Goal: Task Accomplishment & Management: Use online tool/utility

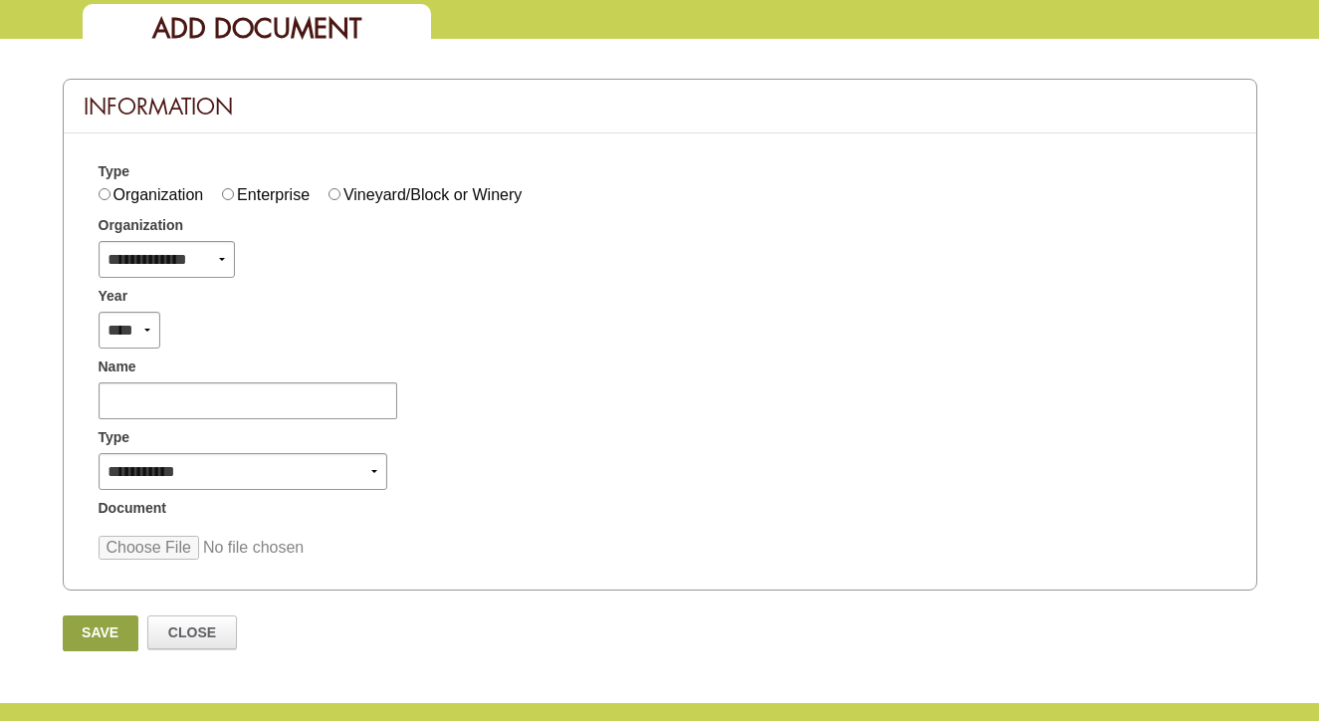
scroll to position [191, 0]
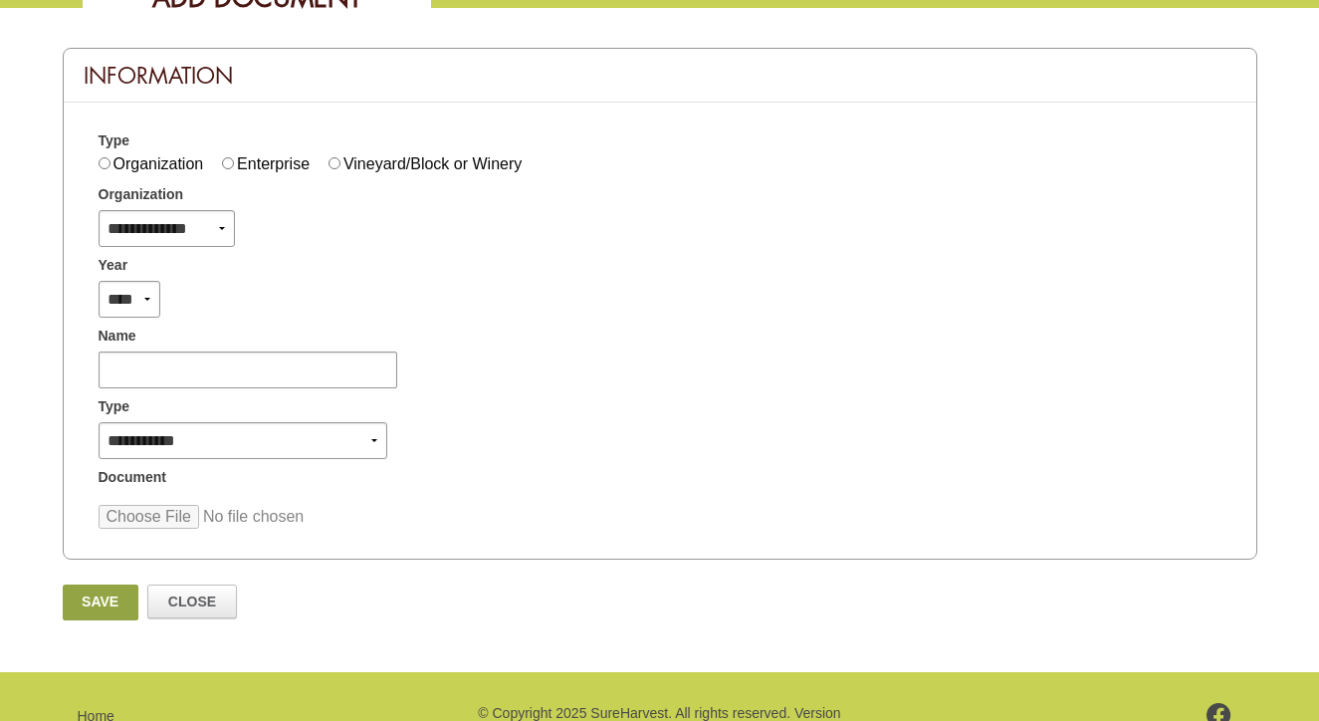
click at [224, 523] on input "file" at bounding box center [250, 517] width 302 height 24
click at [177, 518] on input "file" at bounding box center [250, 517] width 302 height 24
type input "**********"
click at [77, 607] on link "Save" at bounding box center [101, 602] width 76 height 36
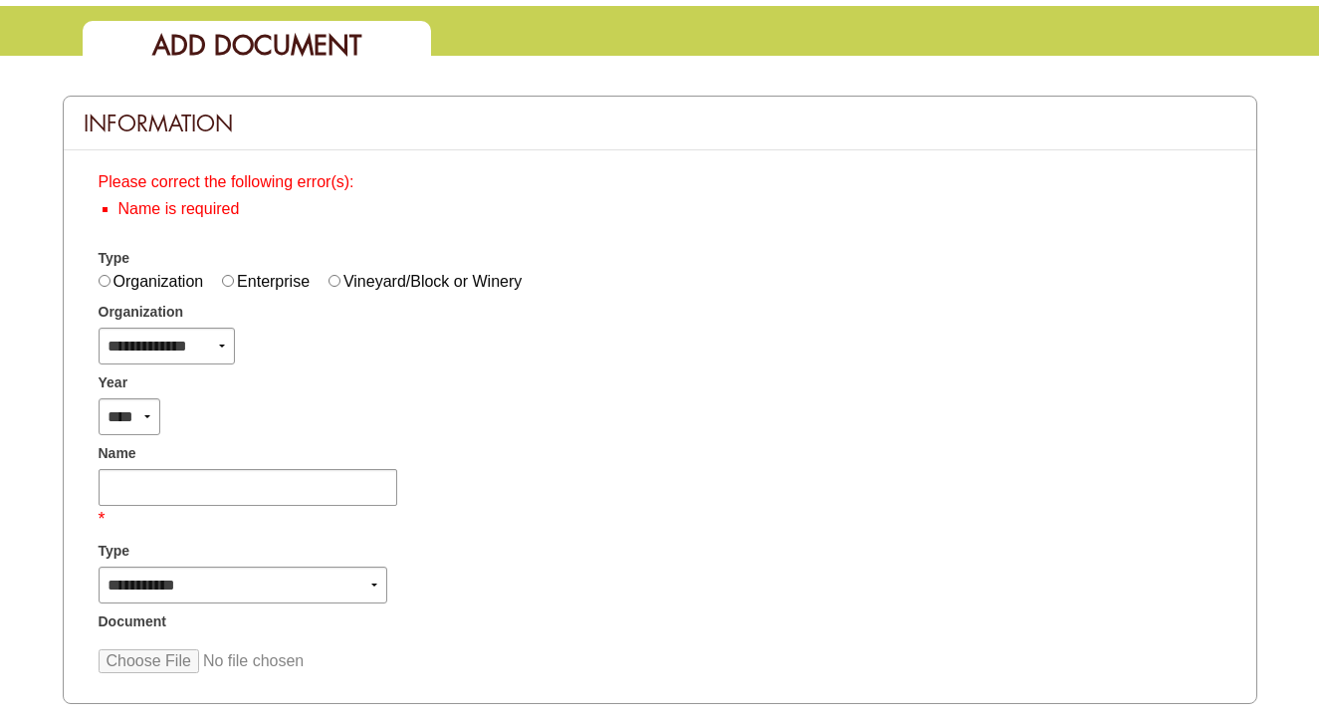
scroll to position [167, 0]
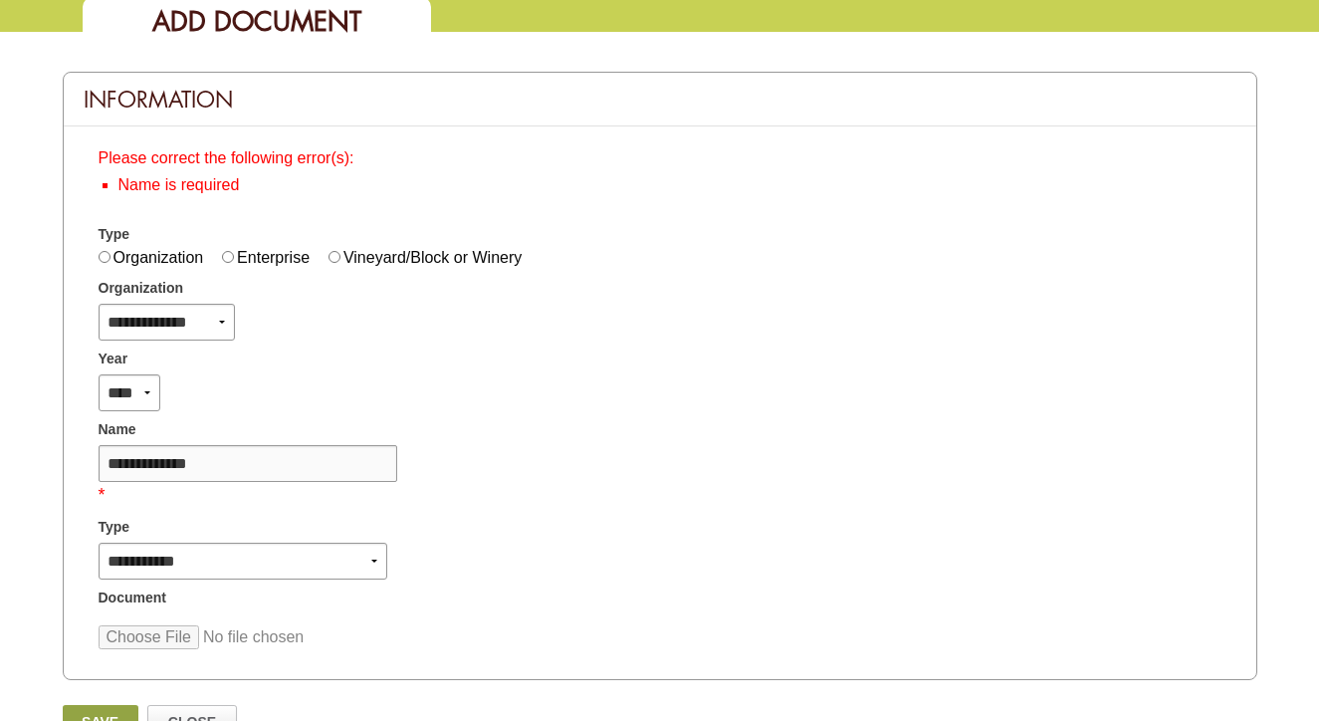
type input "**********"
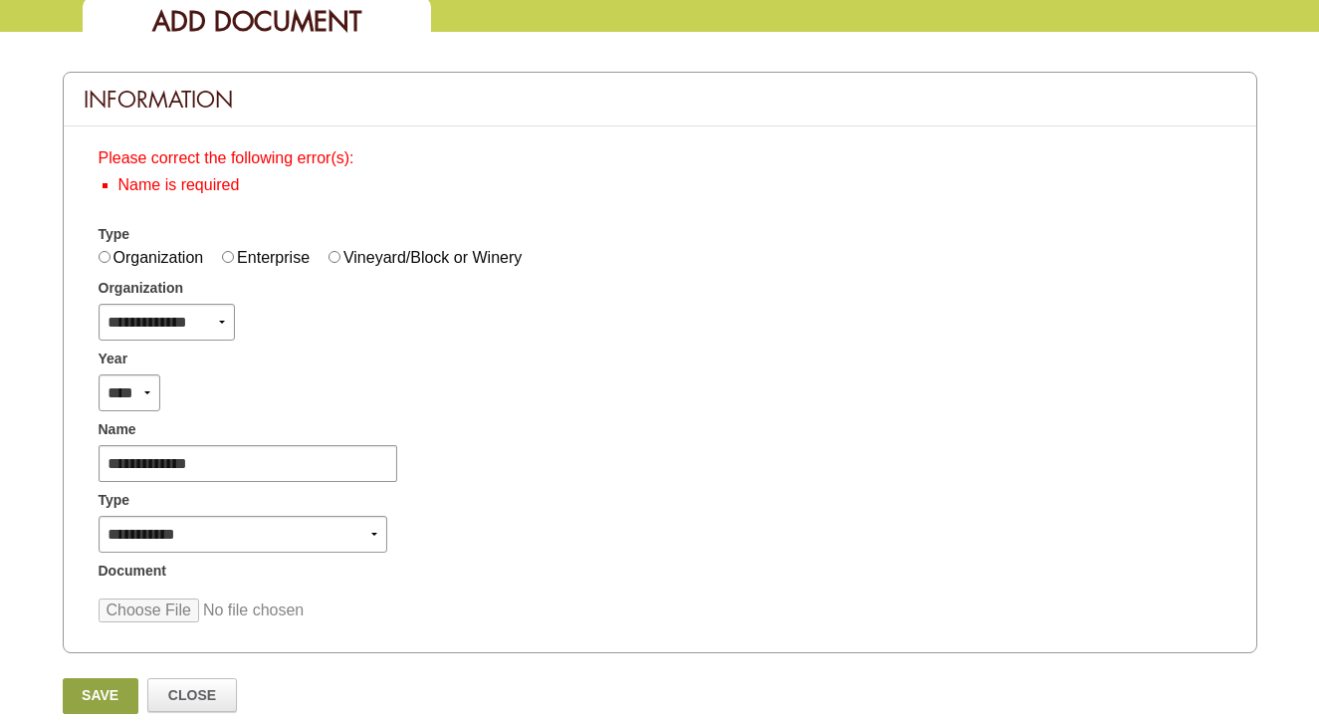
click at [466, 588] on div "**********" at bounding box center [660, 384] width 1192 height 516
click at [97, 694] on link "Save" at bounding box center [101, 696] width 76 height 36
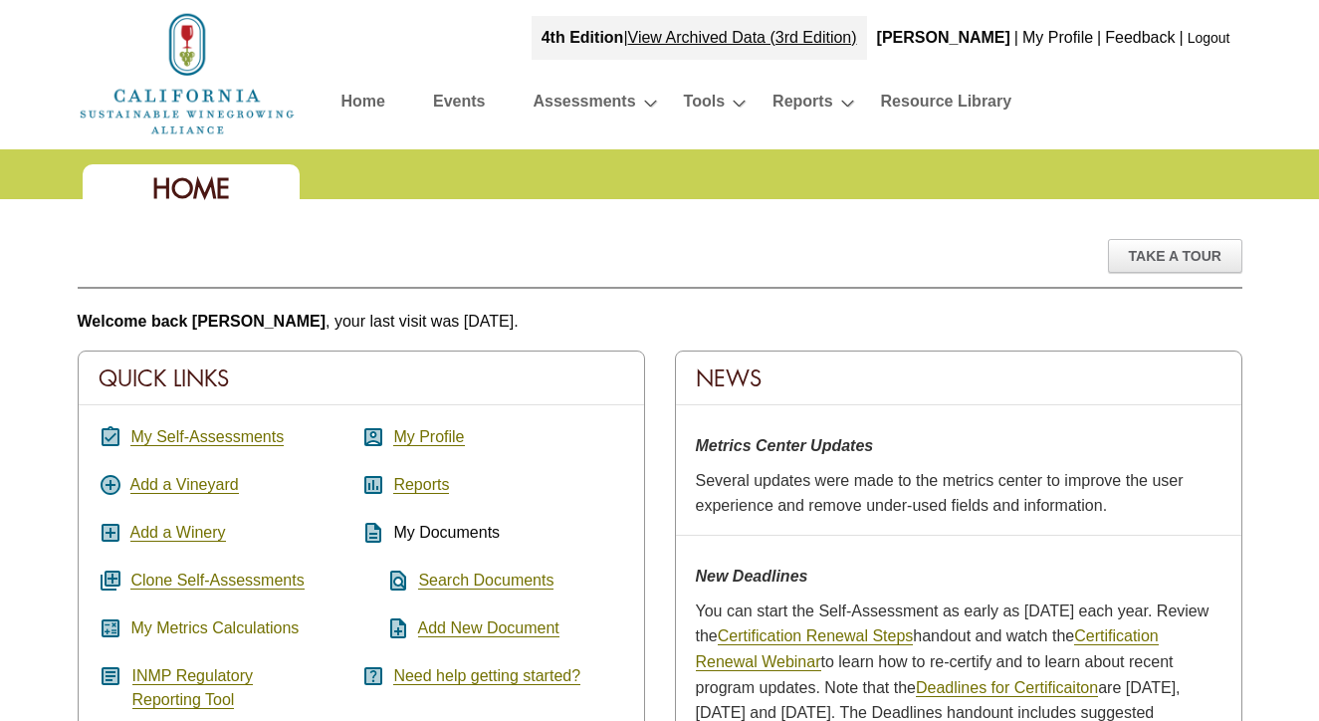
click at [208, 630] on link "My Metrics Calculations" at bounding box center [214, 628] width 168 height 18
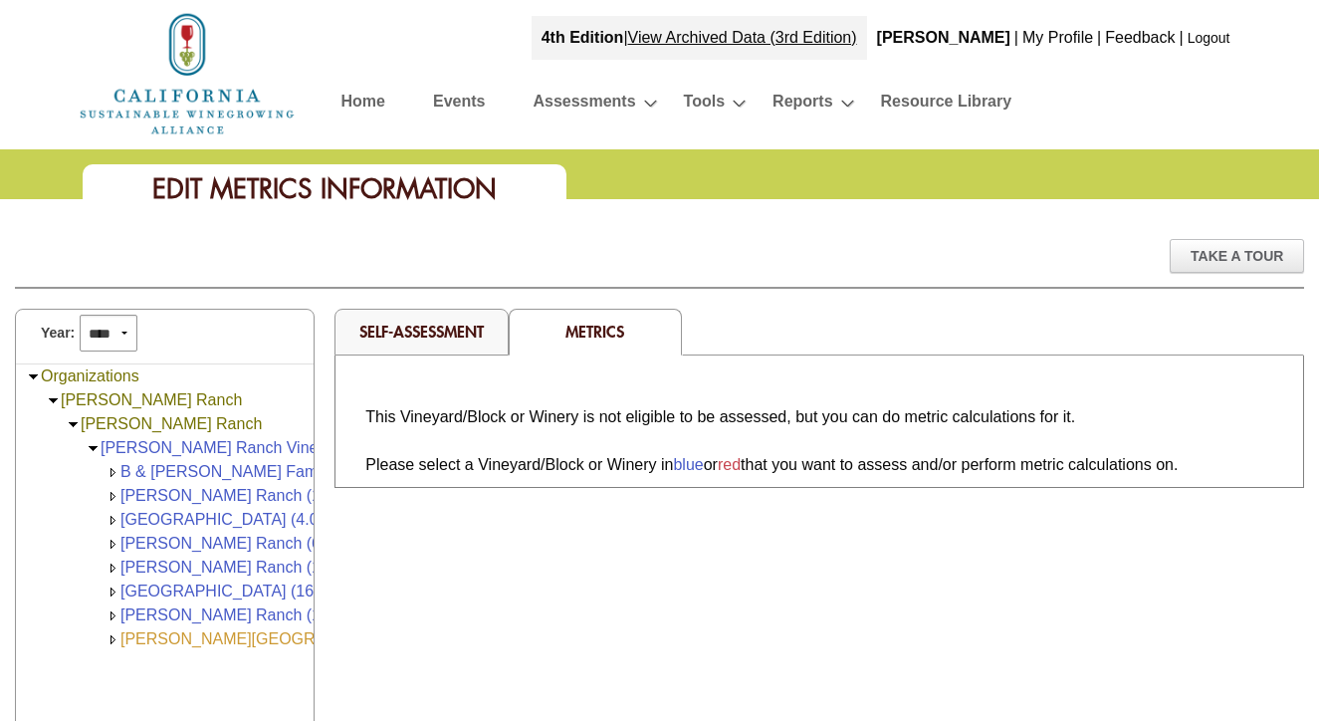
click at [207, 633] on link "[PERSON_NAME][GEOGRAPHIC_DATA] (20.00)" at bounding box center [295, 638] width 351 height 17
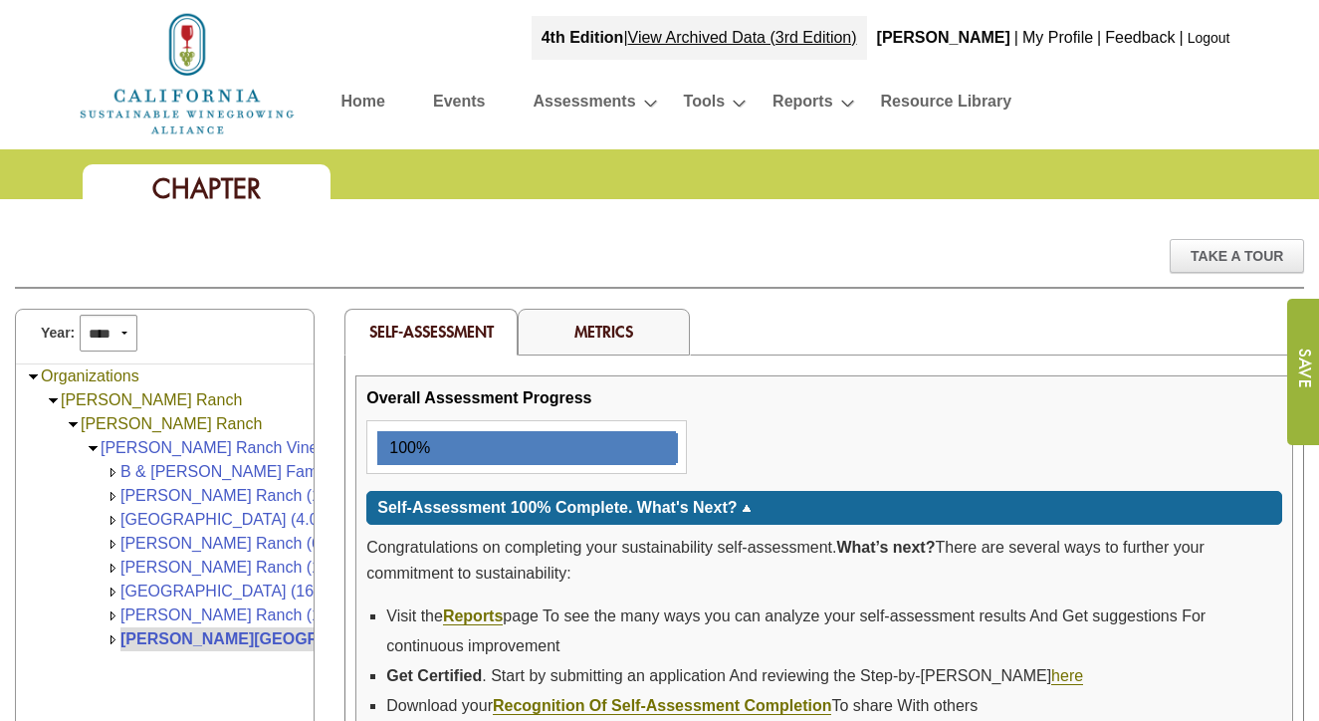
click at [622, 325] on link "Metrics" at bounding box center [603, 330] width 59 height 21
click at [606, 338] on link "Metrics" at bounding box center [603, 330] width 59 height 21
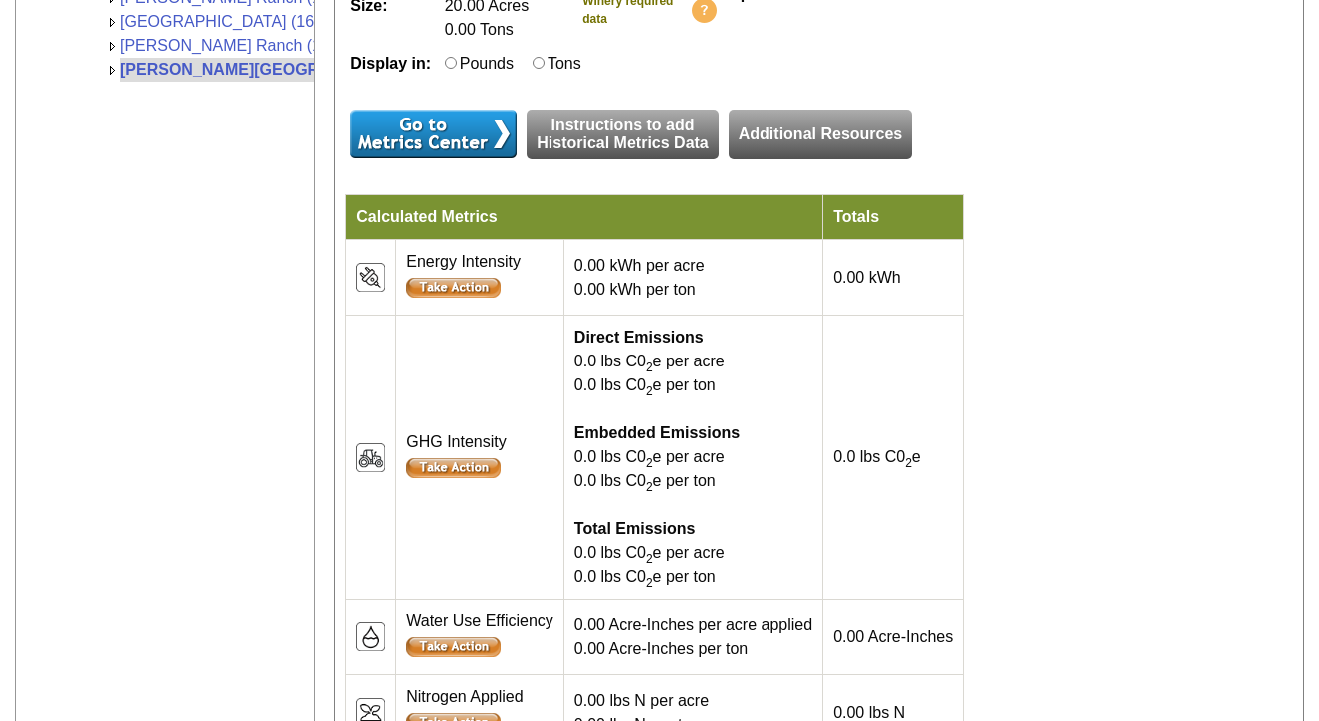
scroll to position [575, 0]
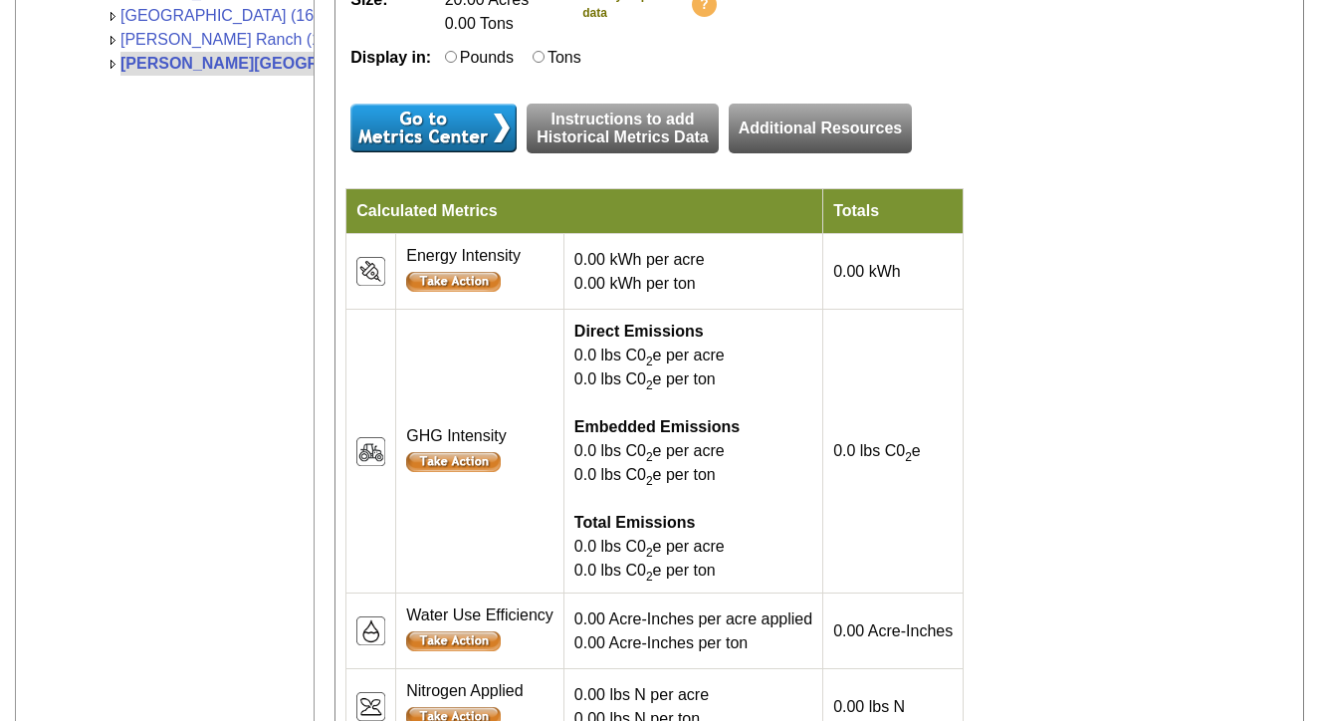
click at [616, 292] on span "0.00 kWh per acre 0.00 kWh per ton" at bounding box center [639, 271] width 130 height 41
click at [451, 299] on div at bounding box center [479, 283] width 147 height 31
click at [353, 303] on td at bounding box center [371, 272] width 50 height 76
click at [451, 277] on td "Energy Intensity" at bounding box center [480, 272] width 168 height 76
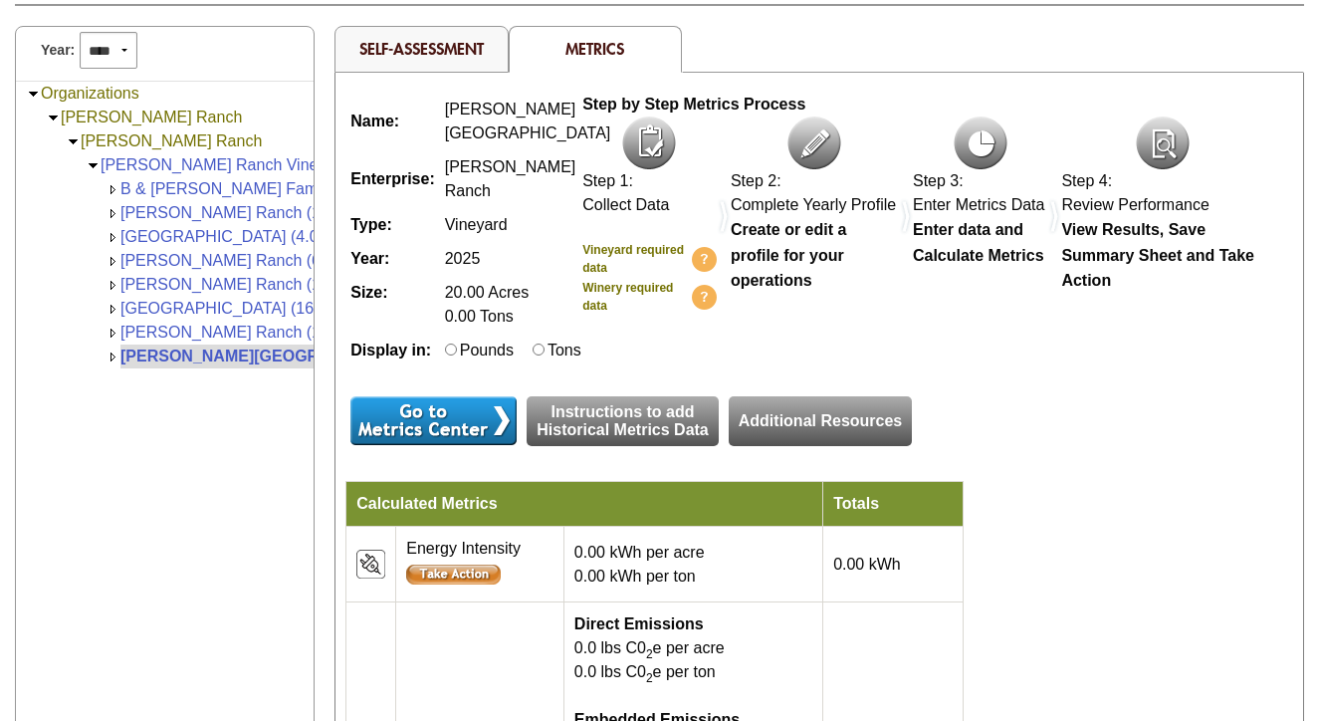
scroll to position [283, 0]
click at [649, 160] on img at bounding box center [649, 142] width 54 height 53
click at [491, 445] on input "image" at bounding box center [433, 420] width 166 height 49
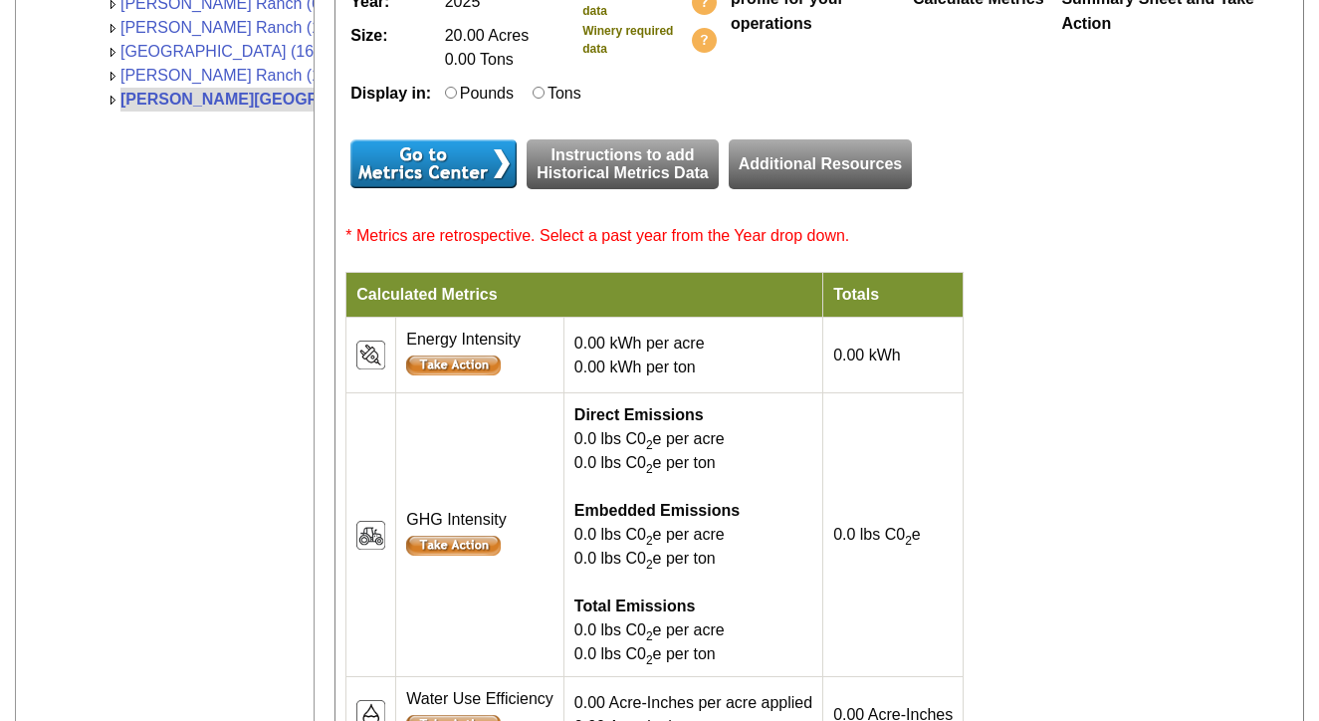
scroll to position [537, 0]
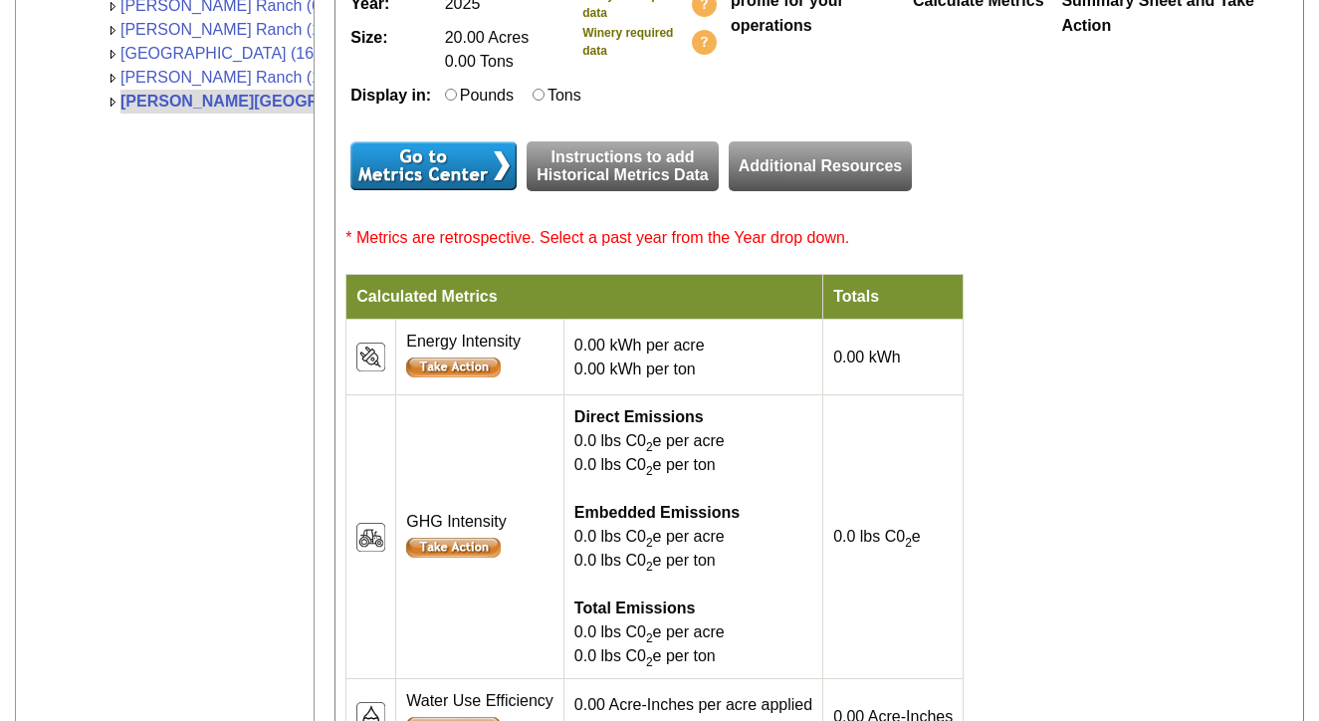
click at [469, 377] on input "image" at bounding box center [453, 367] width 95 height 20
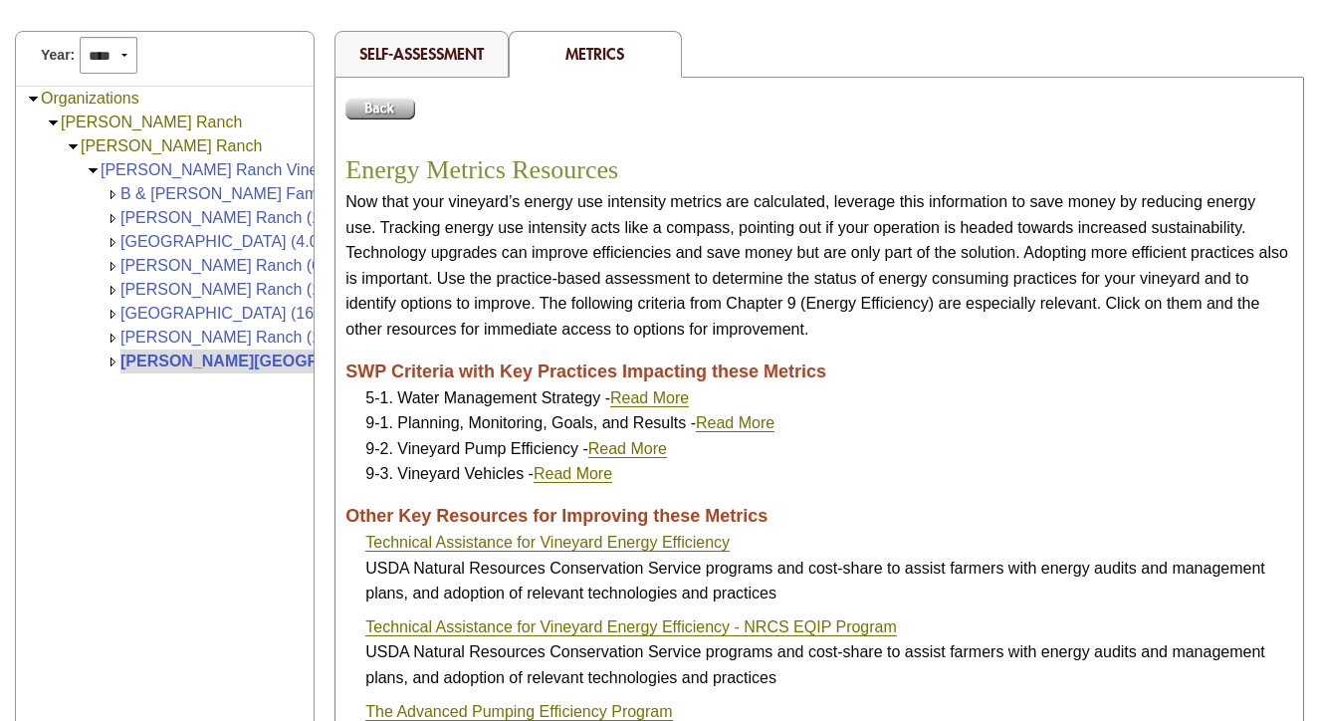
scroll to position [148, 0]
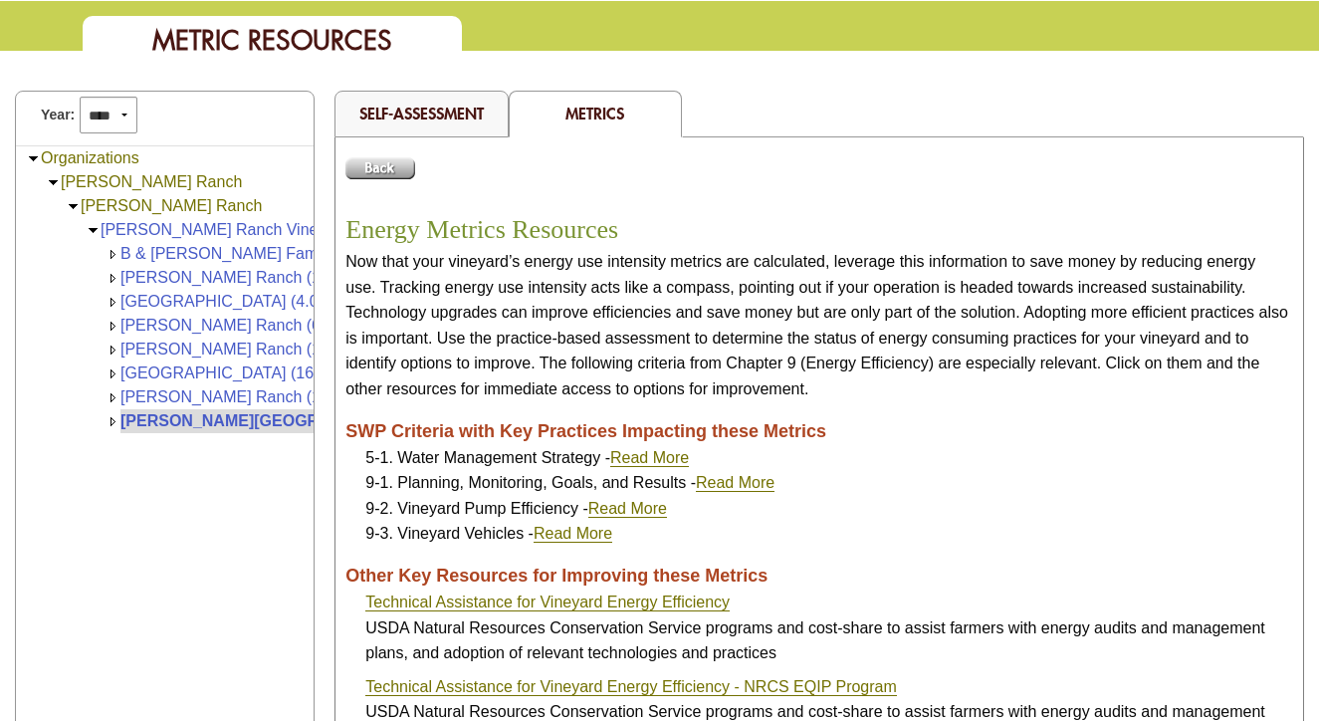
click at [365, 175] on input "image" at bounding box center [380, 168] width 70 height 22
click at [418, 100] on div "Self-Assessment" at bounding box center [420, 114] width 173 height 47
click at [389, 163] on input "image" at bounding box center [380, 168] width 70 height 22
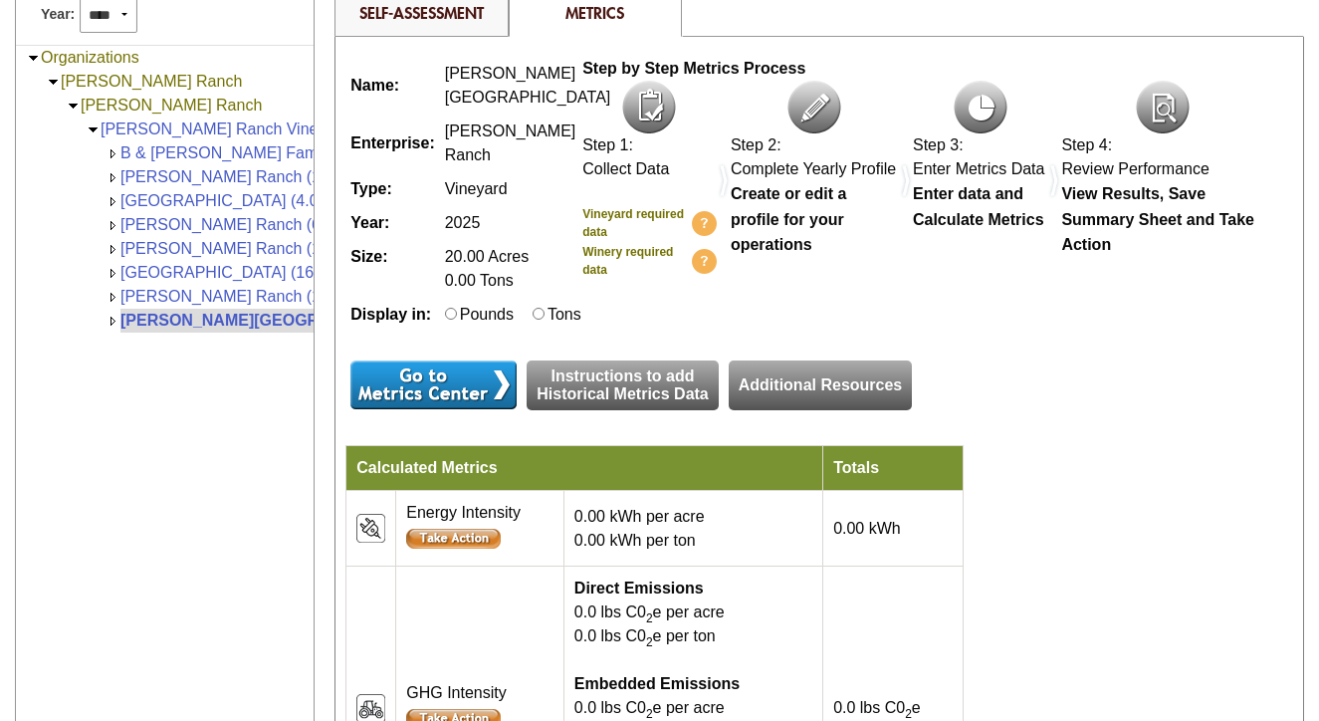
scroll to position [325, 0]
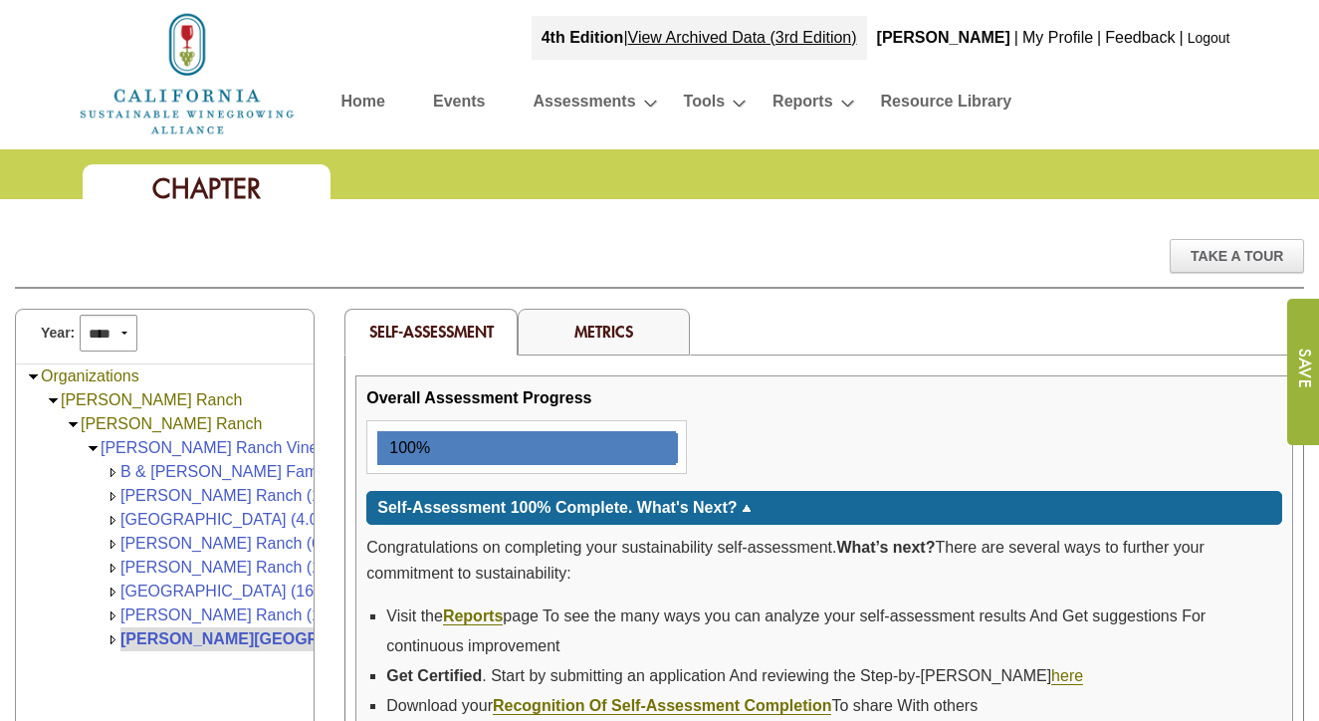
click at [363, 113] on link "Home" at bounding box center [363, 105] width 44 height 35
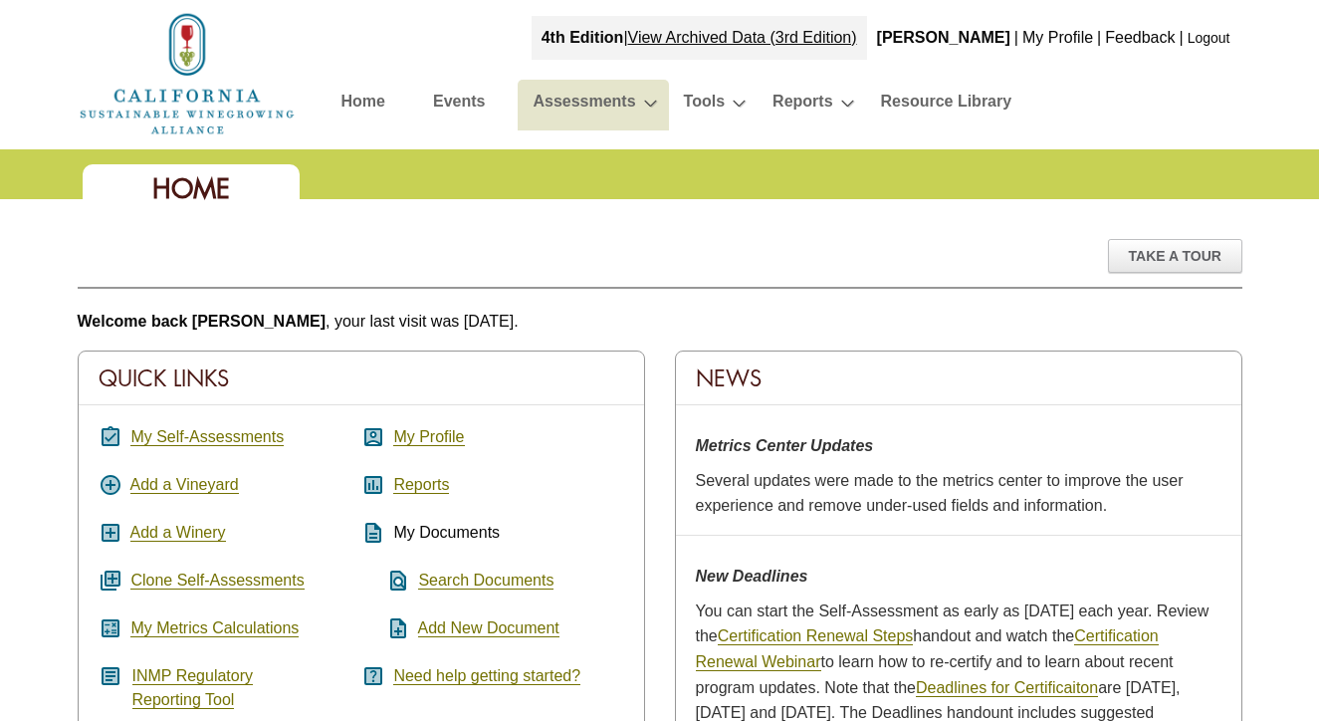
click at [647, 103] on li "Assessments Clone Assessments »" at bounding box center [592, 105] width 150 height 51
click at [425, 181] on div "Home" at bounding box center [660, 174] width 1194 height 50
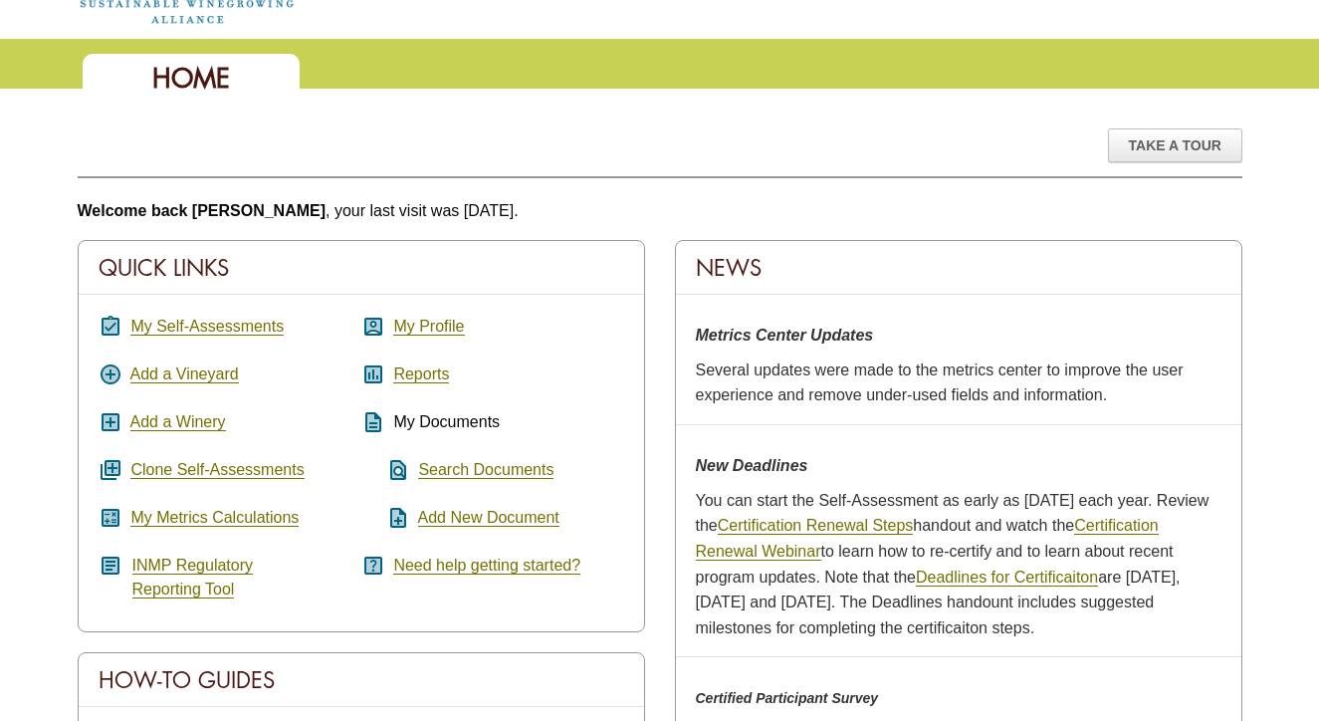
scroll to position [114, 0]
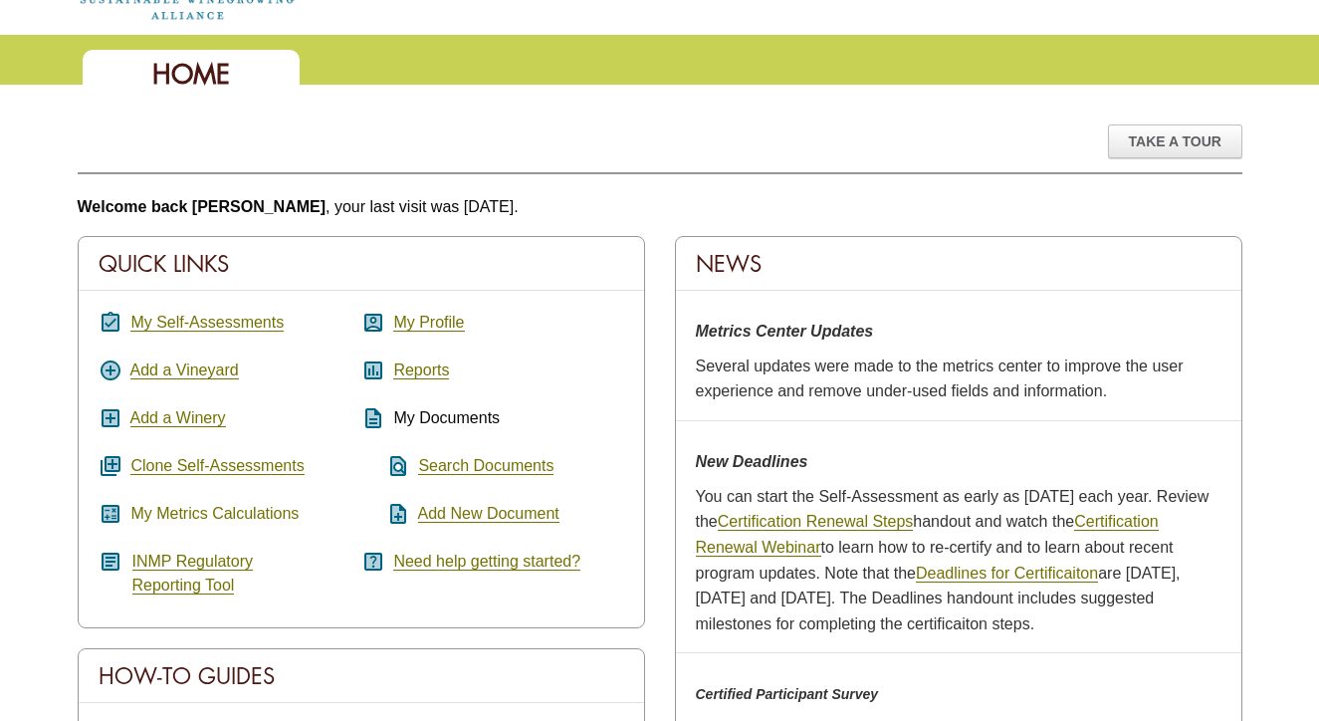
click at [246, 517] on link "My Metrics Calculations" at bounding box center [214, 514] width 168 height 18
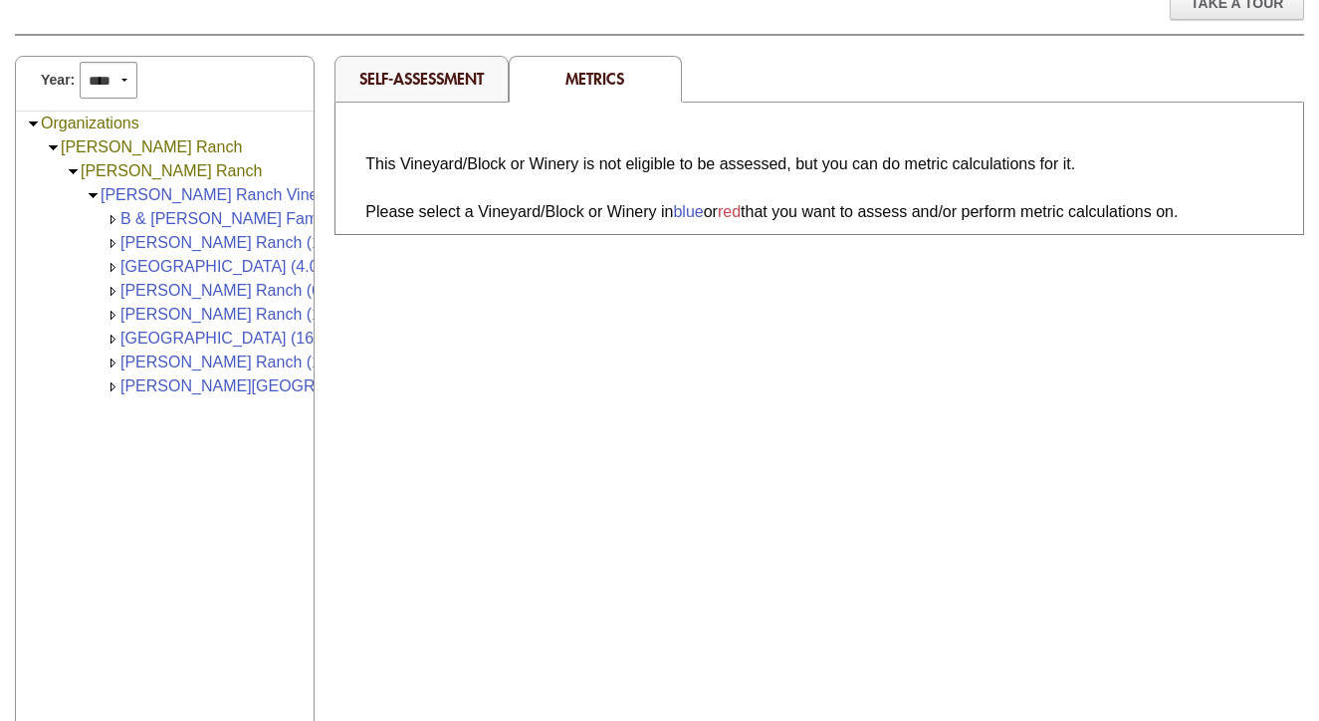
scroll to position [267, 0]
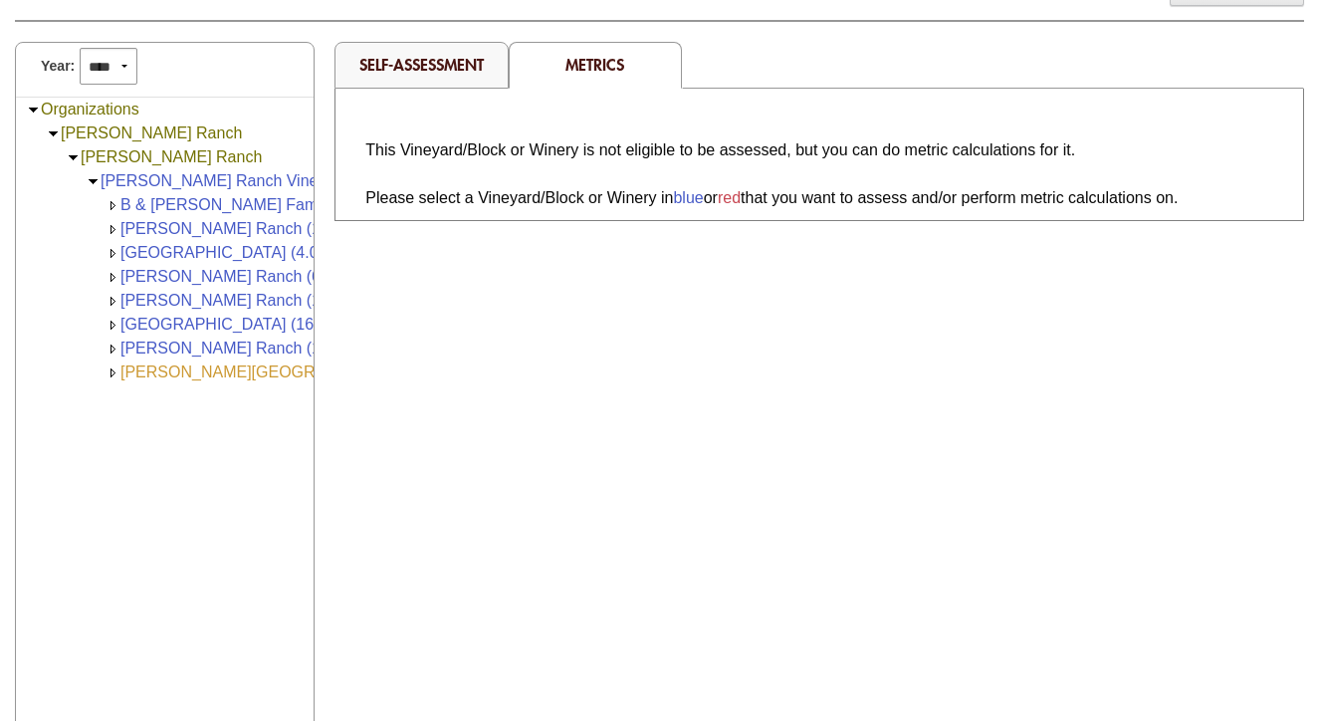
click at [221, 374] on link "[PERSON_NAME][GEOGRAPHIC_DATA] (20.00)" at bounding box center [295, 371] width 351 height 17
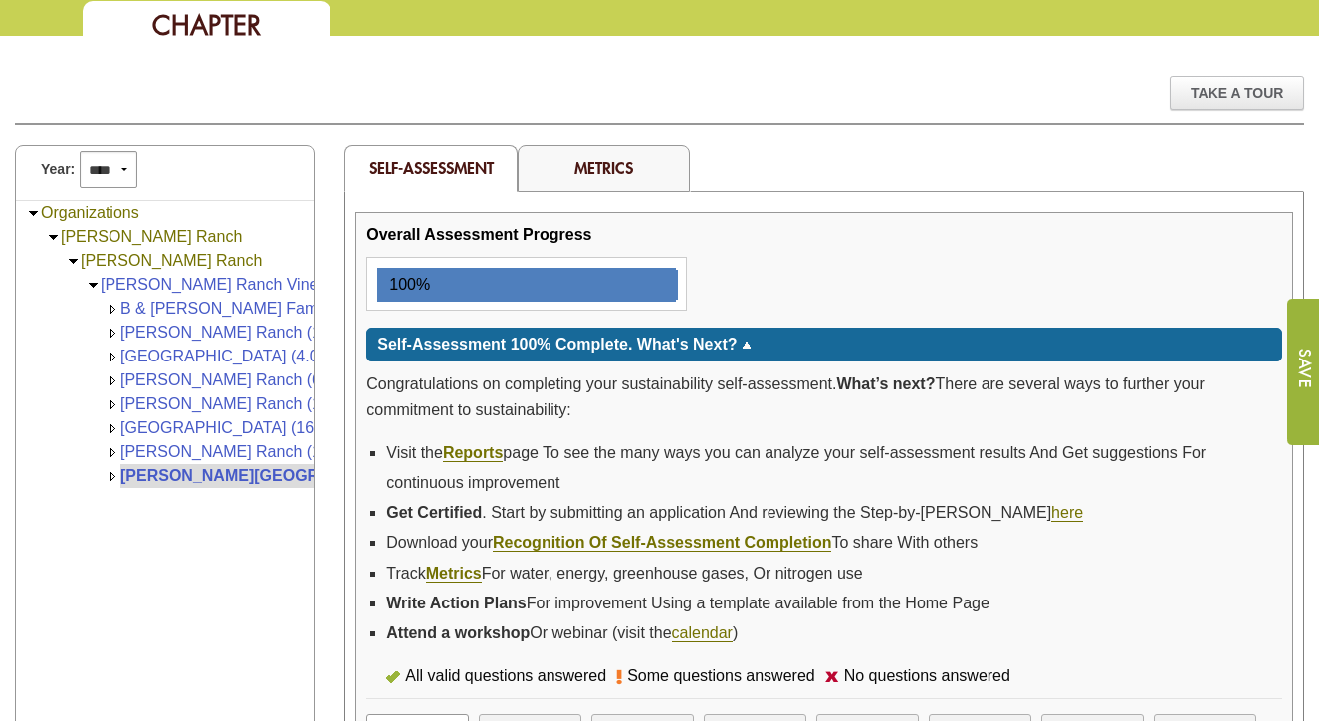
scroll to position [218, 0]
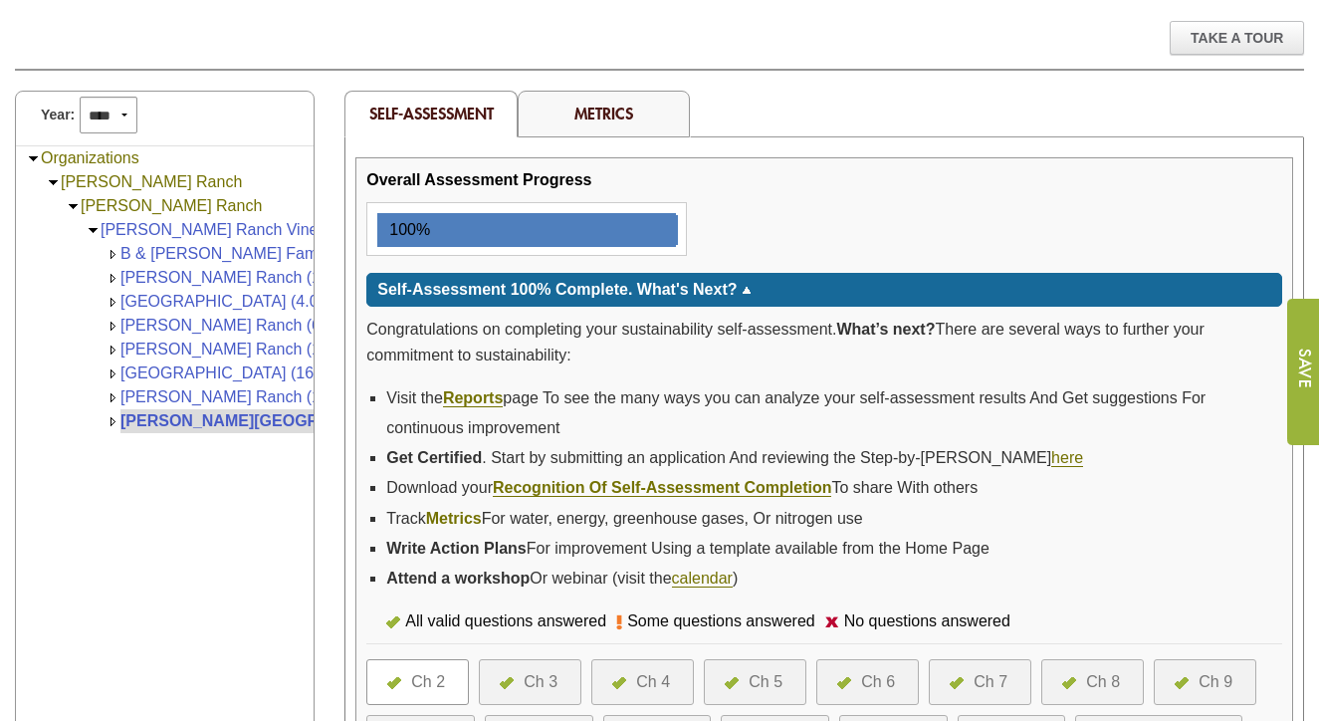
click at [461, 516] on link "Metrics" at bounding box center [454, 519] width 56 height 18
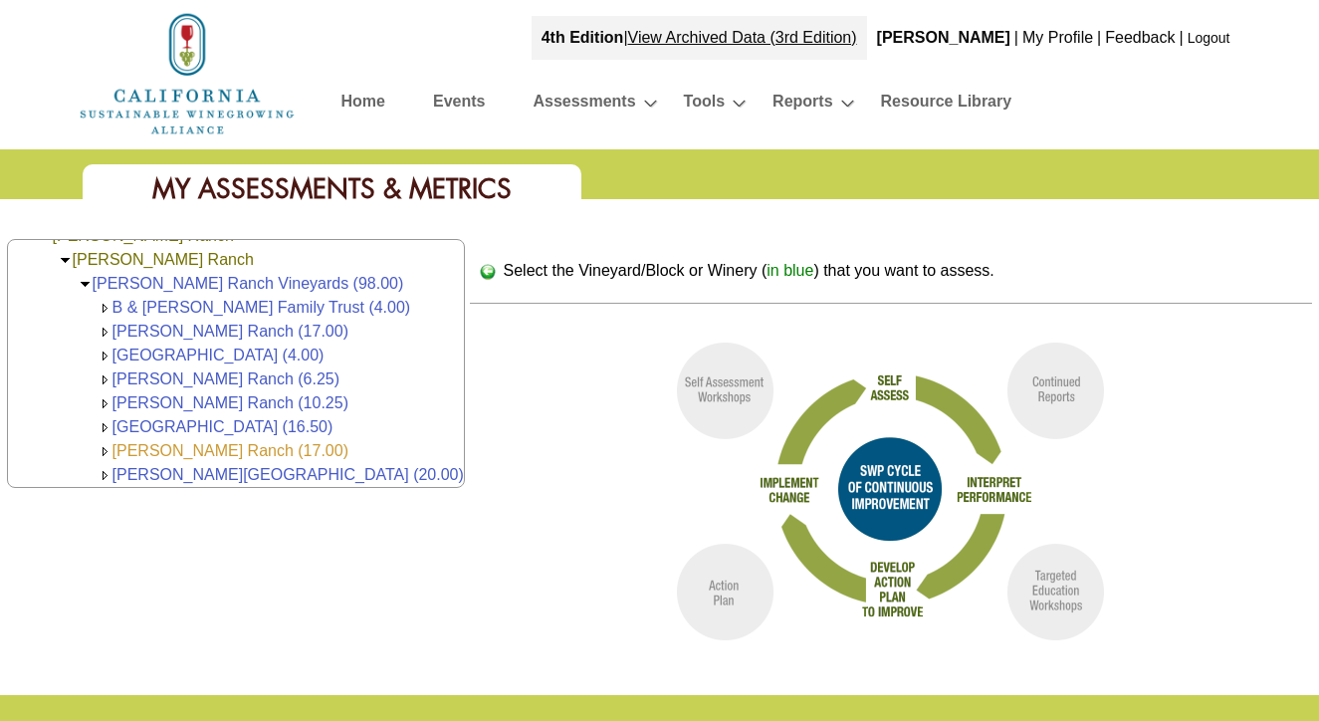
scroll to position [50, 0]
click at [253, 473] on link "[PERSON_NAME][GEOGRAPHIC_DATA] (20.00)" at bounding box center [287, 474] width 351 height 17
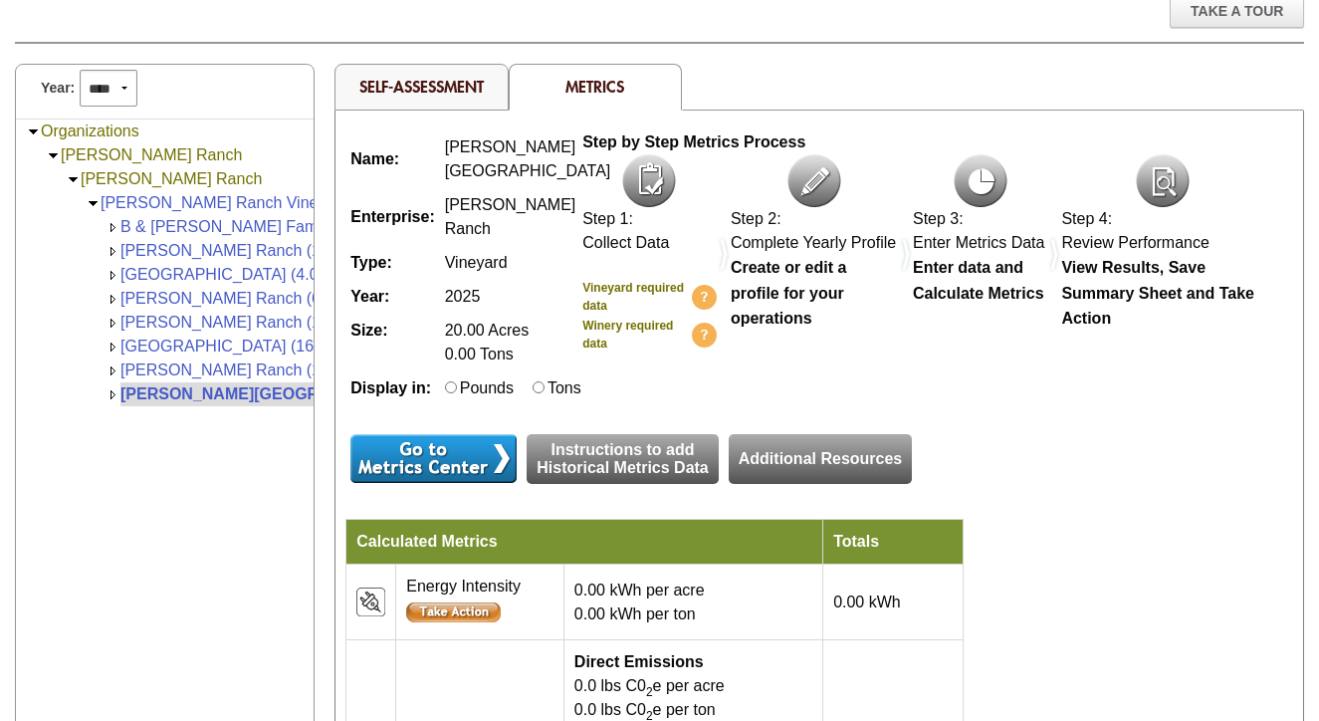
scroll to position [248, 0]
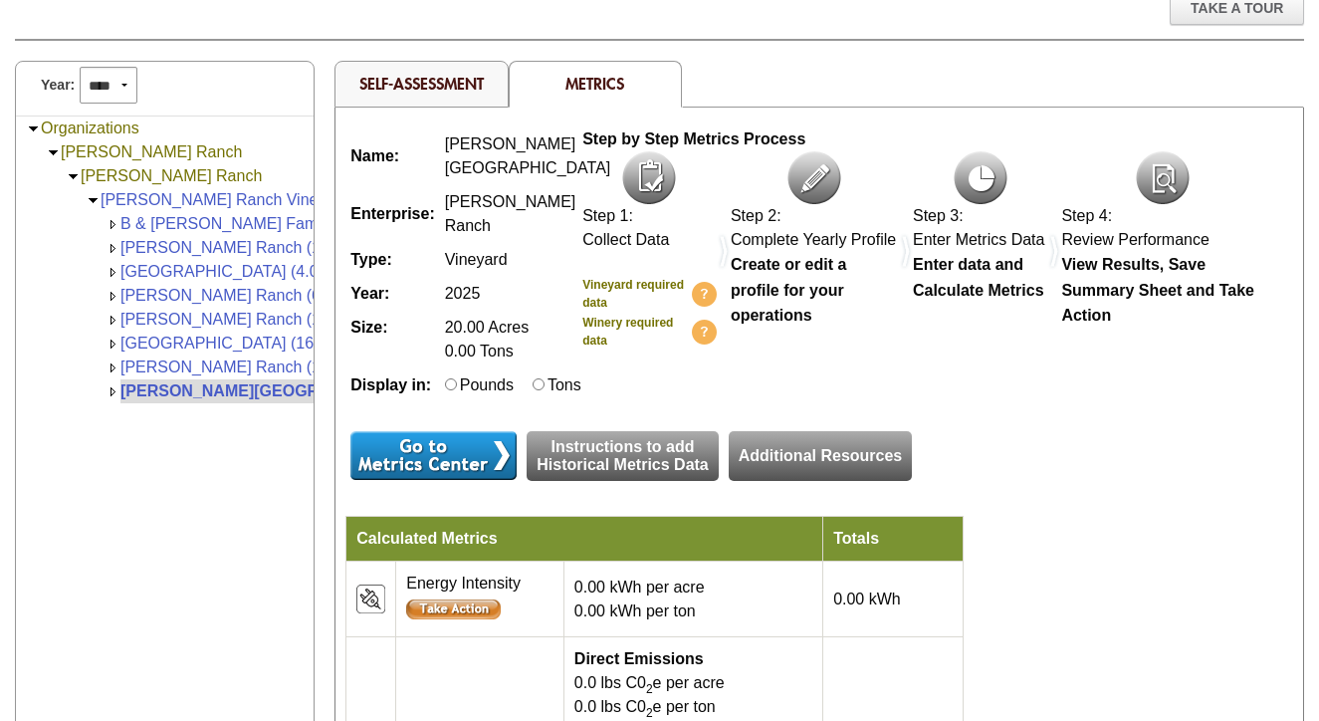
click at [427, 480] on input "image" at bounding box center [433, 455] width 166 height 49
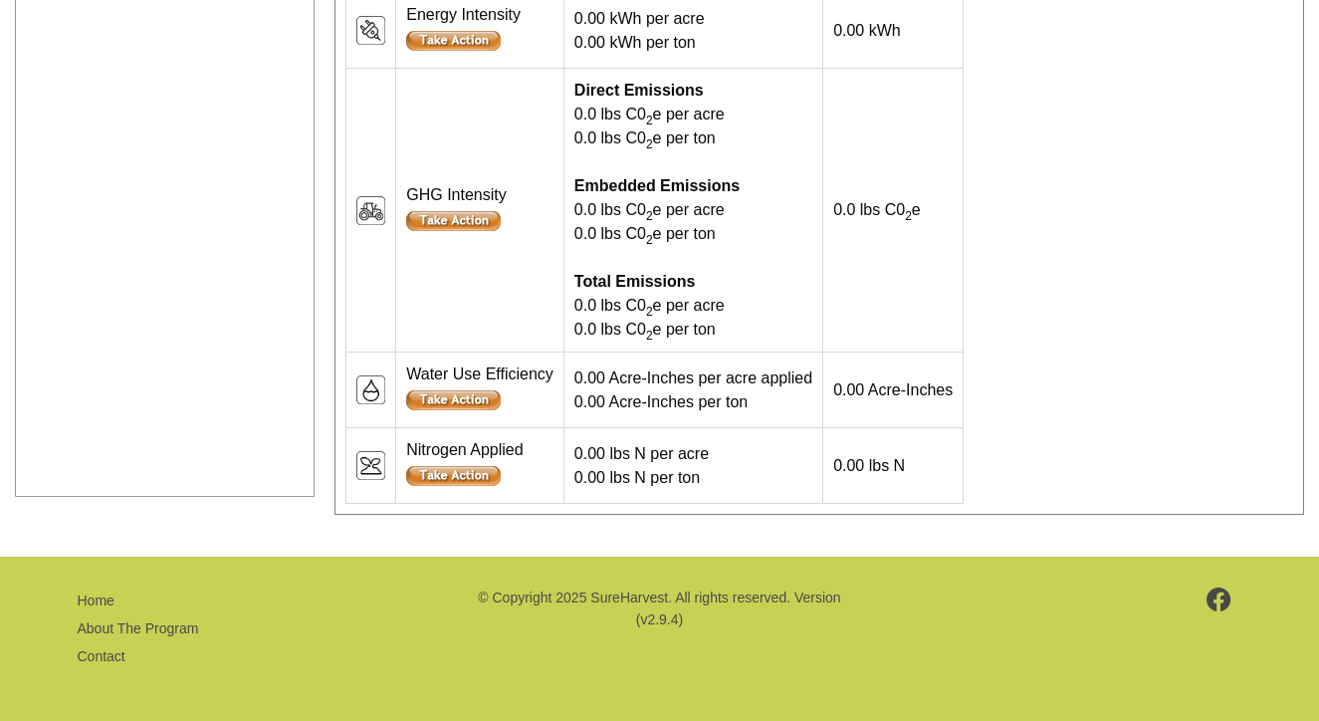
scroll to position [886, 0]
